Goal: Task Accomplishment & Management: Use online tool/utility

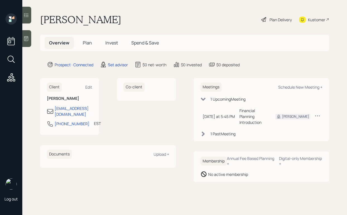
click at [215, 131] on div "1 Past Meeting" at bounding box center [223, 134] width 25 height 6
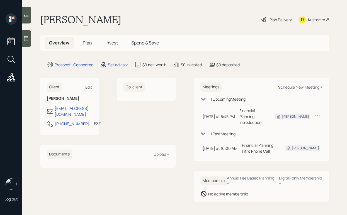
click at [215, 131] on div "1 Past Meeting" at bounding box center [223, 134] width 25 height 6
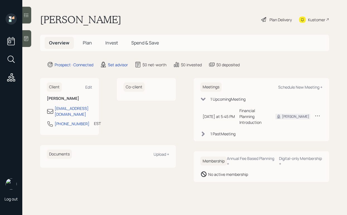
click at [317, 113] on icon at bounding box center [318, 116] width 6 height 6
click at [168, 112] on div "Co-client" at bounding box center [146, 106] width 59 height 57
click at [282, 87] on div "Schedule New Meeting +" at bounding box center [301, 86] width 44 height 5
select select "round-[PERSON_NAME]"
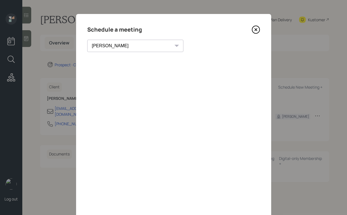
click at [255, 29] on icon at bounding box center [256, 29] width 8 height 8
